Goal: Navigation & Orientation: Find specific page/section

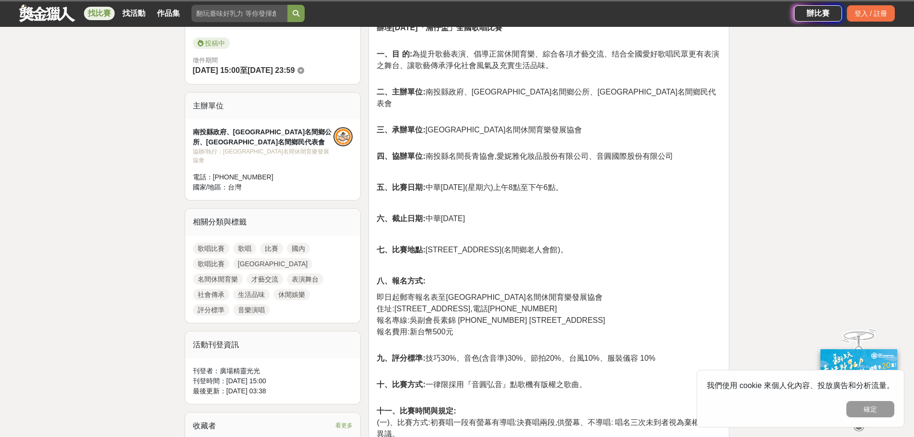
scroll to position [192, 0]
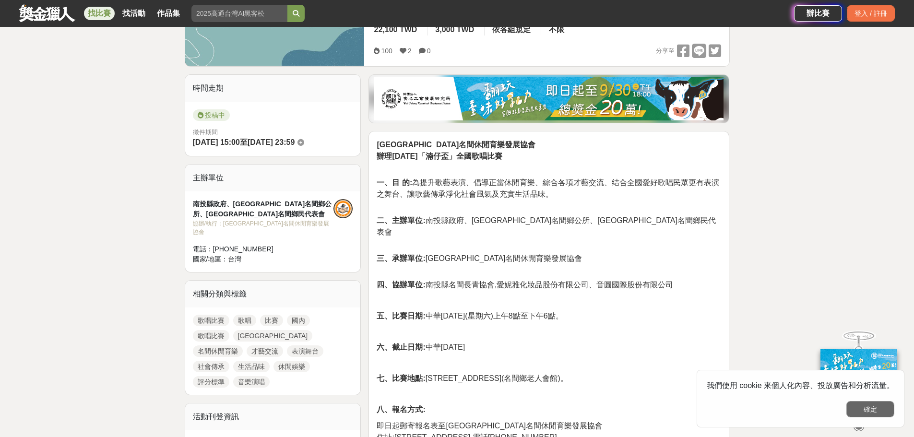
click at [876, 411] on button "確定" at bounding box center [870, 409] width 48 height 16
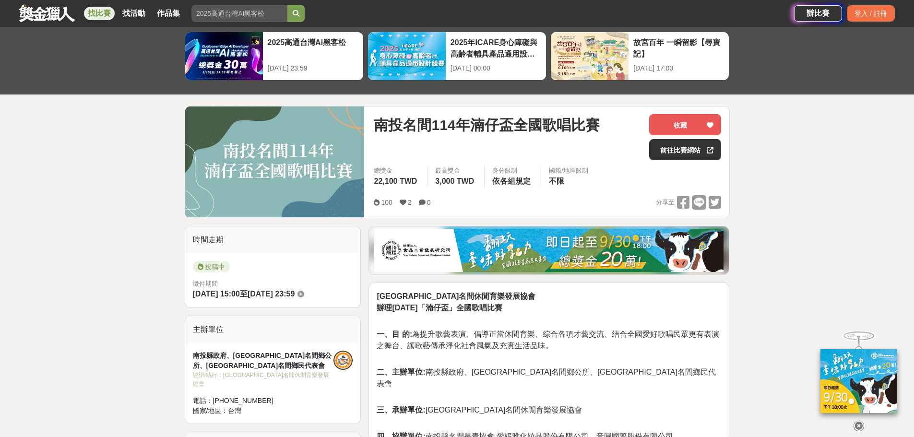
scroll to position [0, 0]
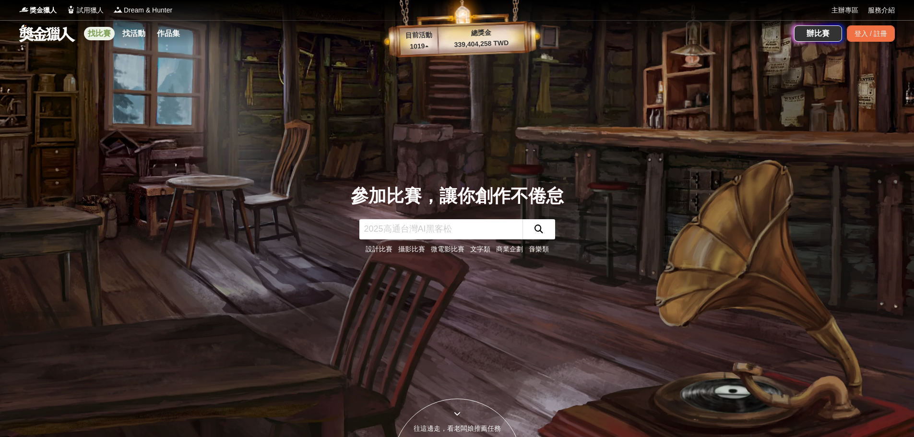
click at [93, 35] on link "找比賽" at bounding box center [99, 33] width 31 height 13
